Goal: Information Seeking & Learning: Learn about a topic

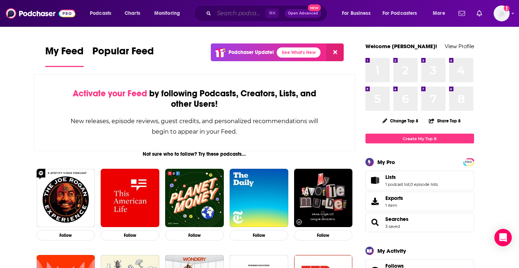
click at [238, 12] on input "Search podcasts, credits, & more..." at bounding box center [239, 14] width 51 height 12
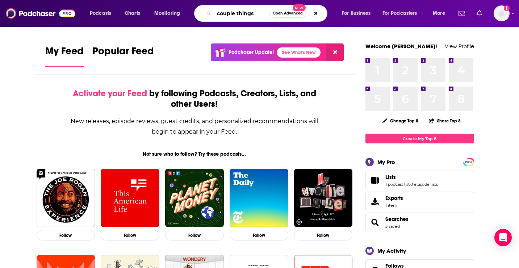
type input "couple things"
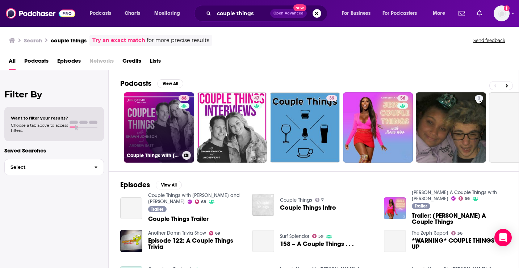
click at [153, 126] on link "68 Couple Things with [PERSON_NAME] and [PERSON_NAME]" at bounding box center [159, 127] width 70 height 70
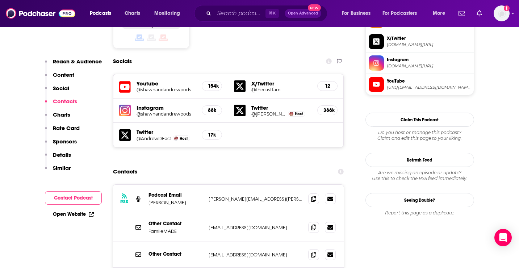
scroll to position [636, 0]
